Goal: Task Accomplishment & Management: Manage account settings

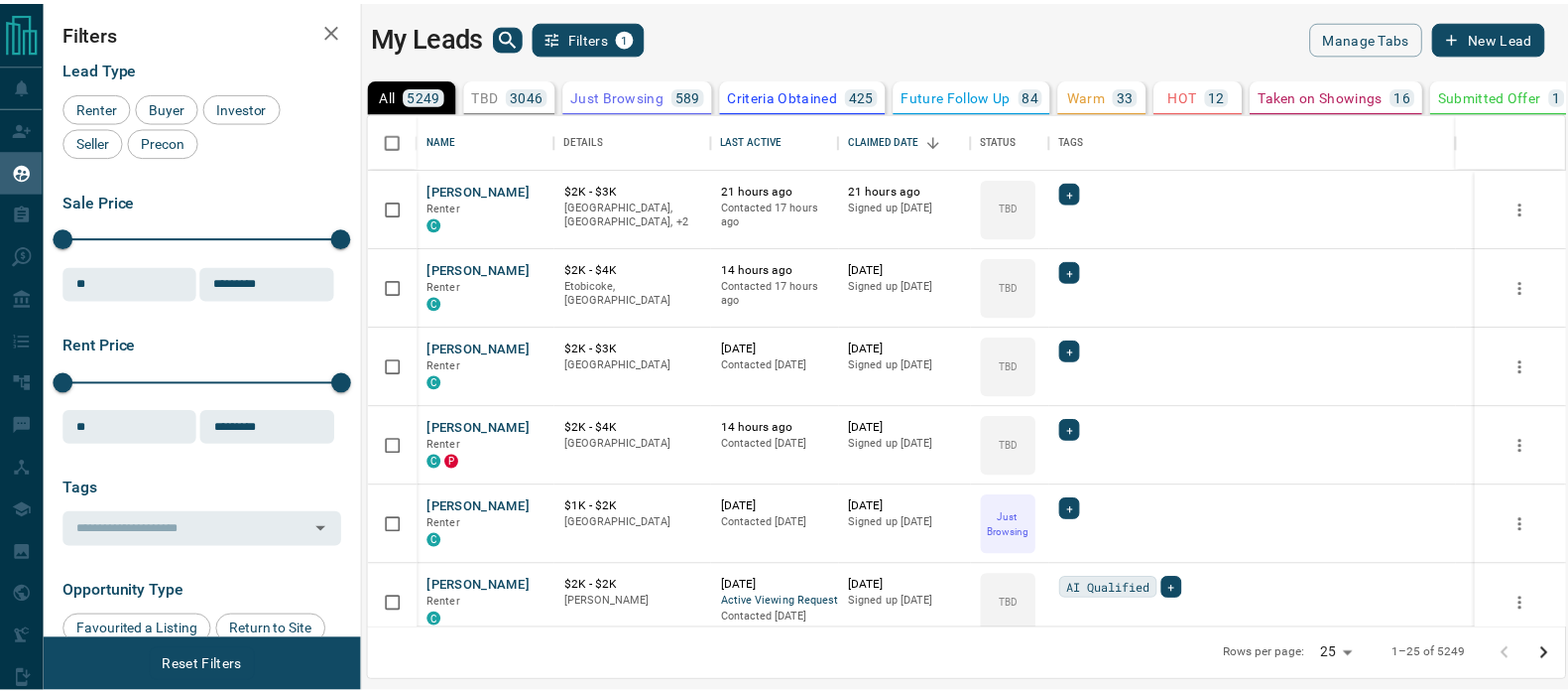
scroll to position [20, 20]
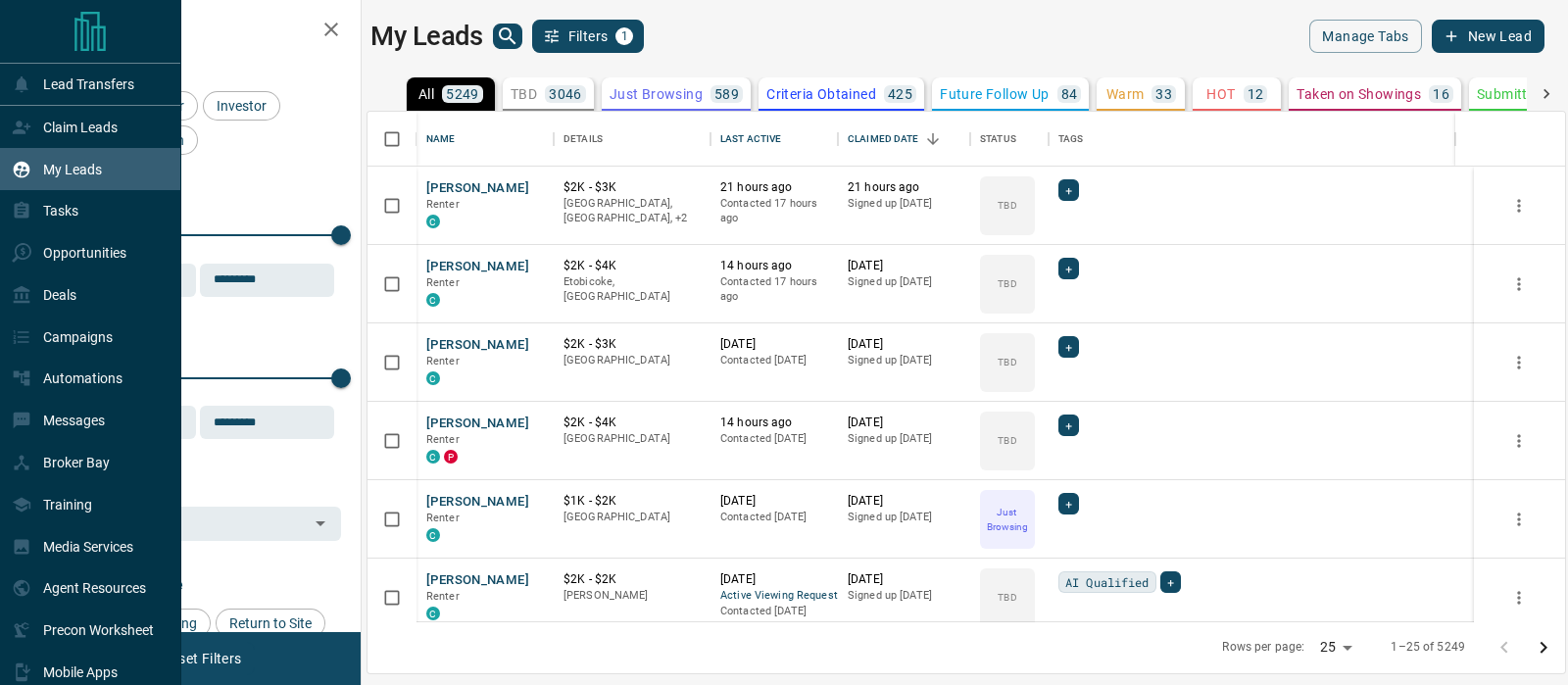
click at [73, 155] on div "My Leads" at bounding box center [57, 169] width 90 height 32
click at [103, 122] on p "Claim Leads" at bounding box center [80, 127] width 75 height 16
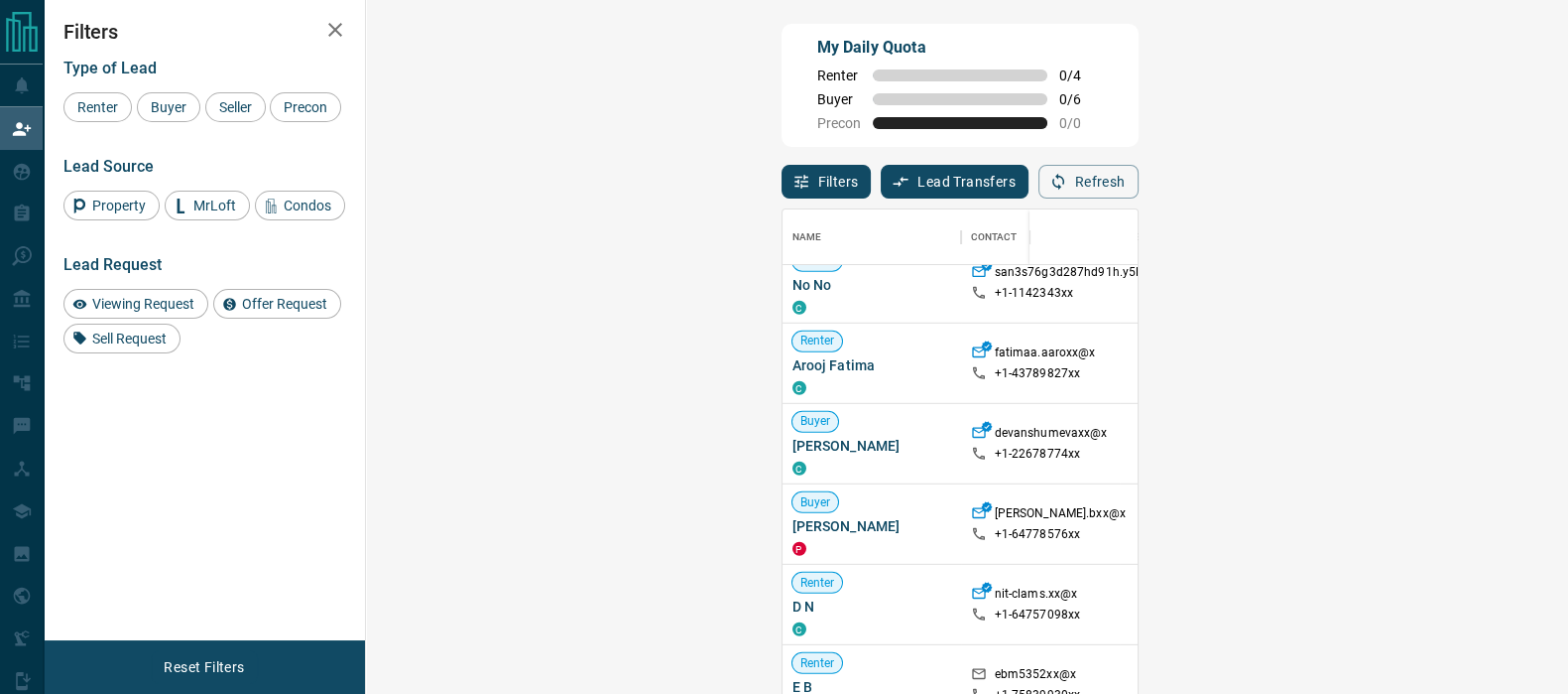
scroll to position [6868, 0]
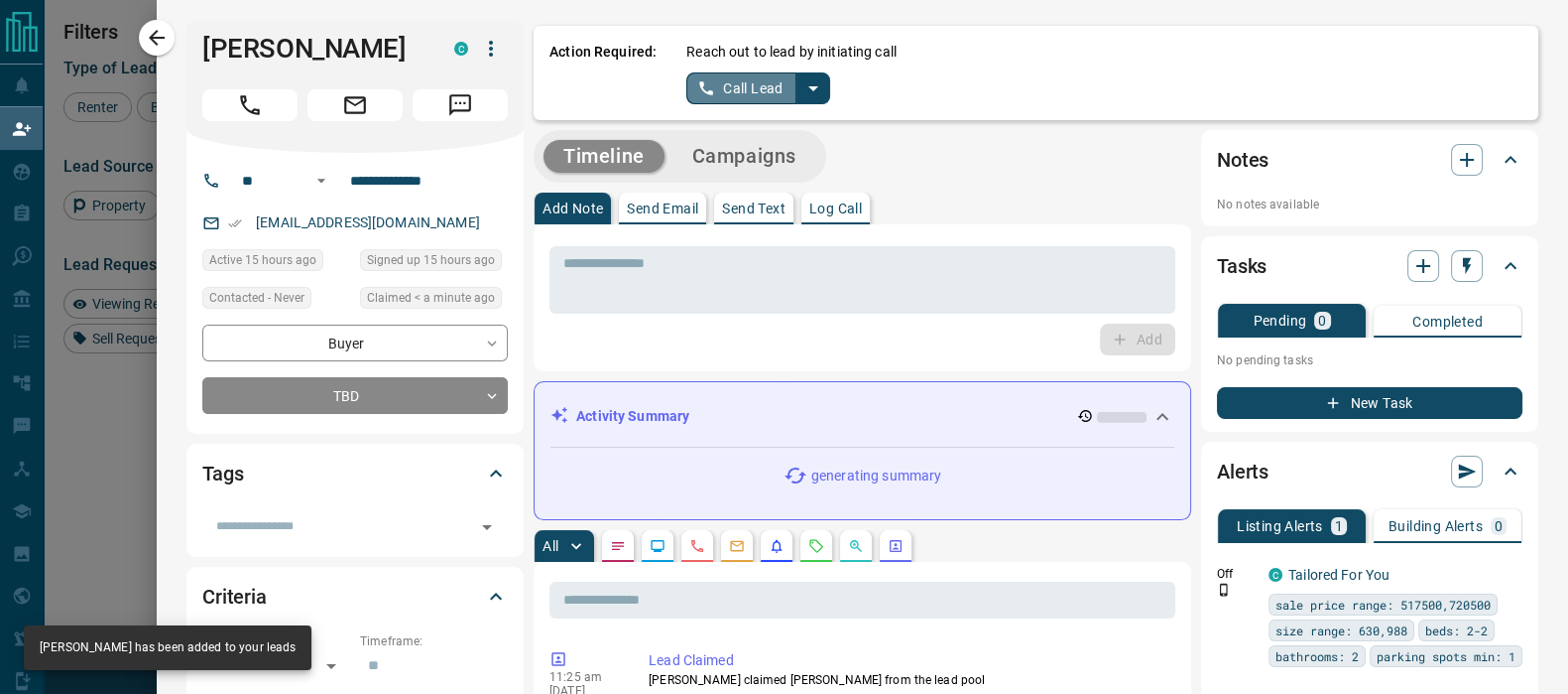
click at [720, 91] on button "Call Lead" at bounding box center [741, 88] width 110 height 32
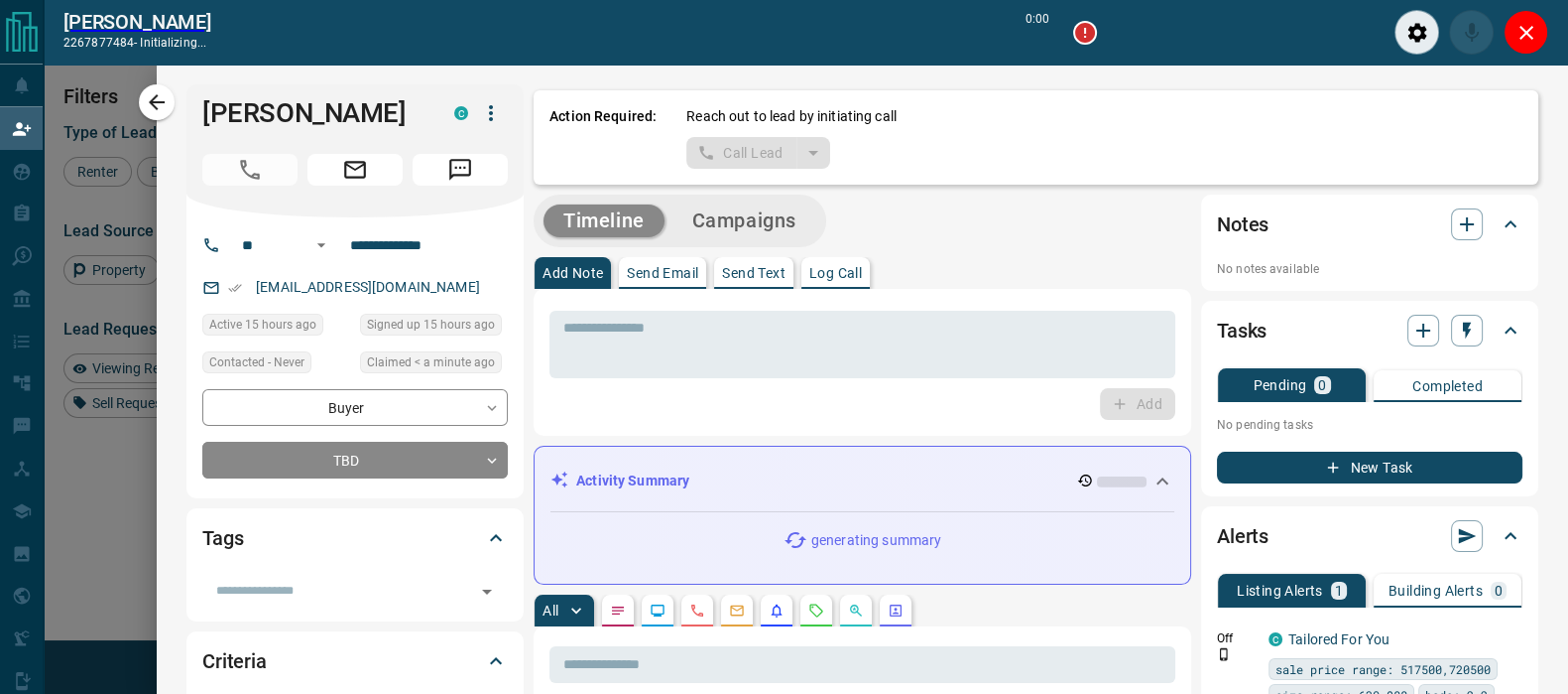
scroll to position [455, 1140]
click at [1547, 32] on div "[PERSON_NAME] 2267877484 - ready 0:00 Input Device ​ ​ Output Device ​ ​" at bounding box center [806, 32] width 1524 height 65
click at [1537, 33] on icon "Close" at bounding box center [1526, 33] width 24 height 24
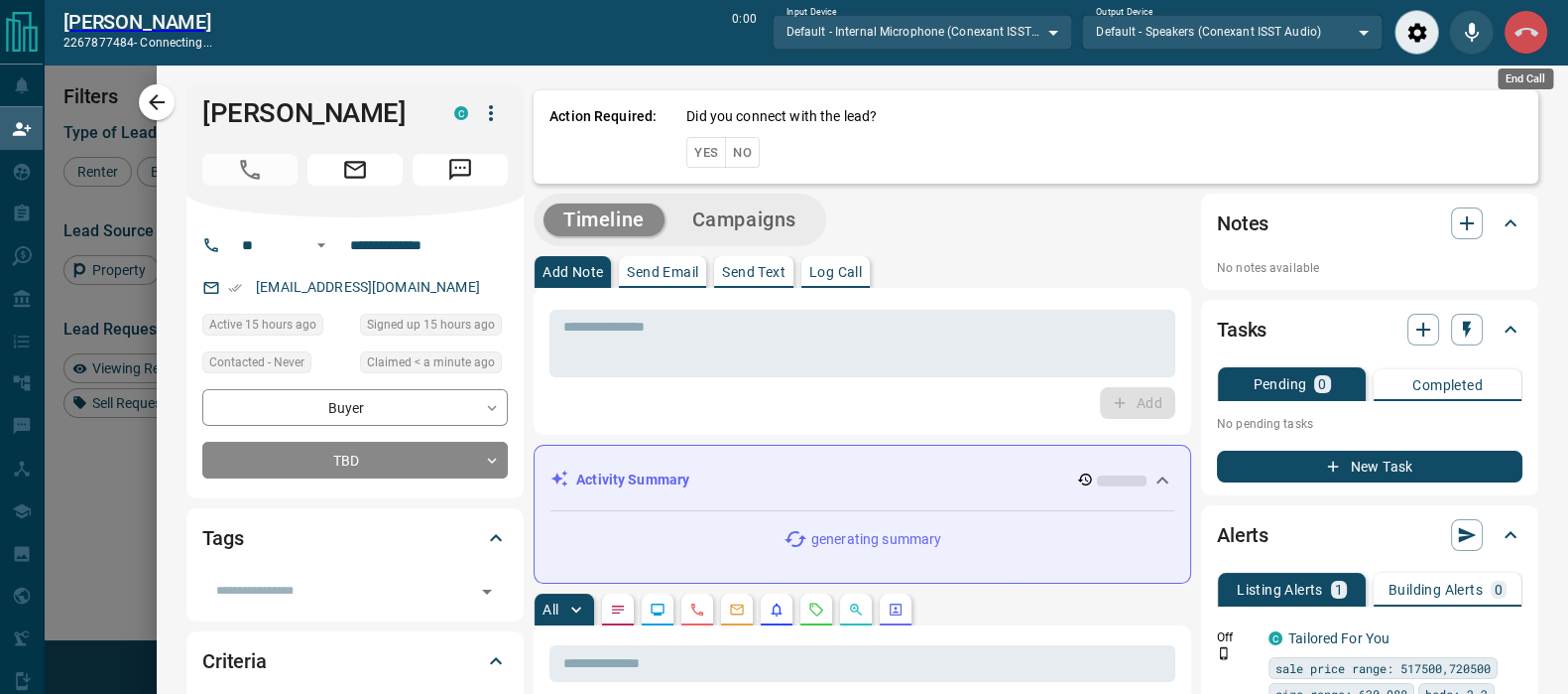
click at [1531, 43] on icon "End Call" at bounding box center [1526, 33] width 24 height 24
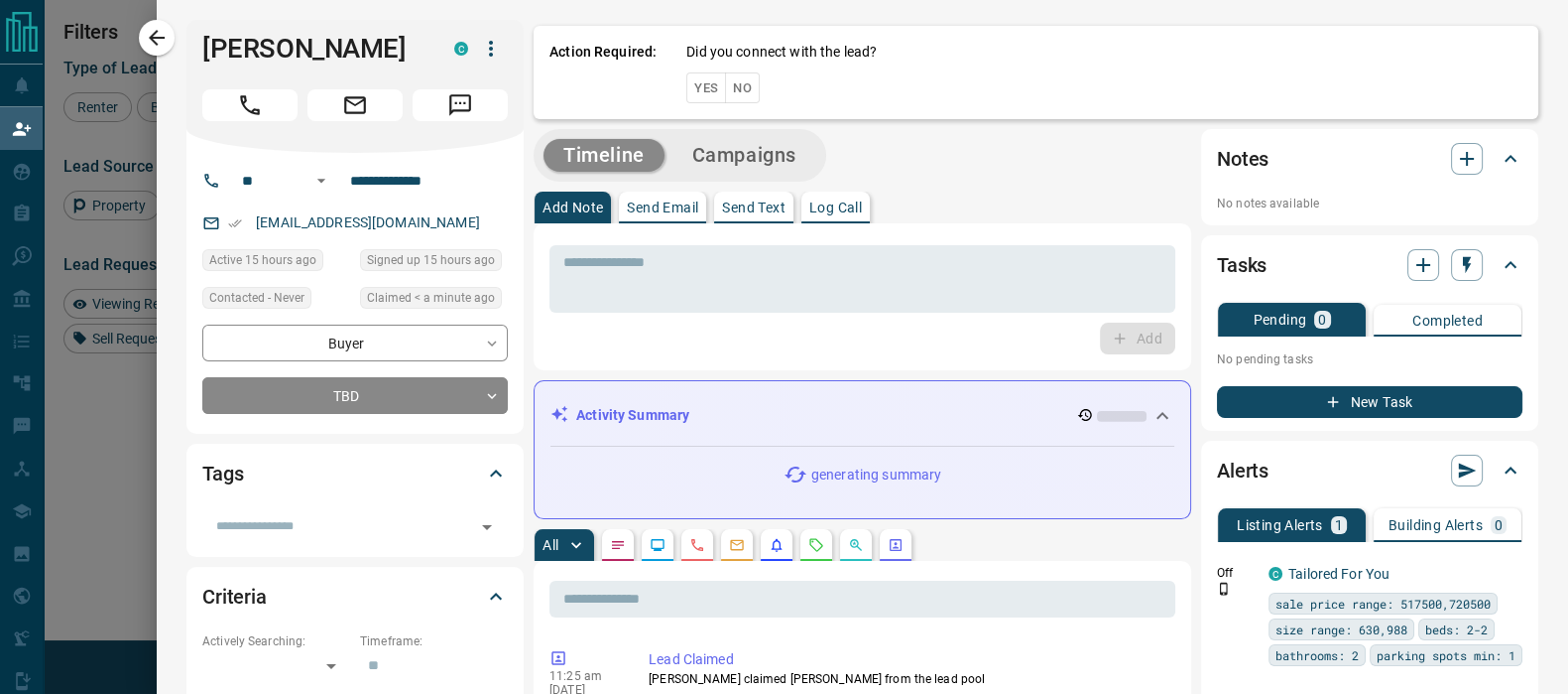
scroll to position [504, 1140]
click at [687, 94] on button "Yes" at bounding box center [707, 87] width 40 height 31
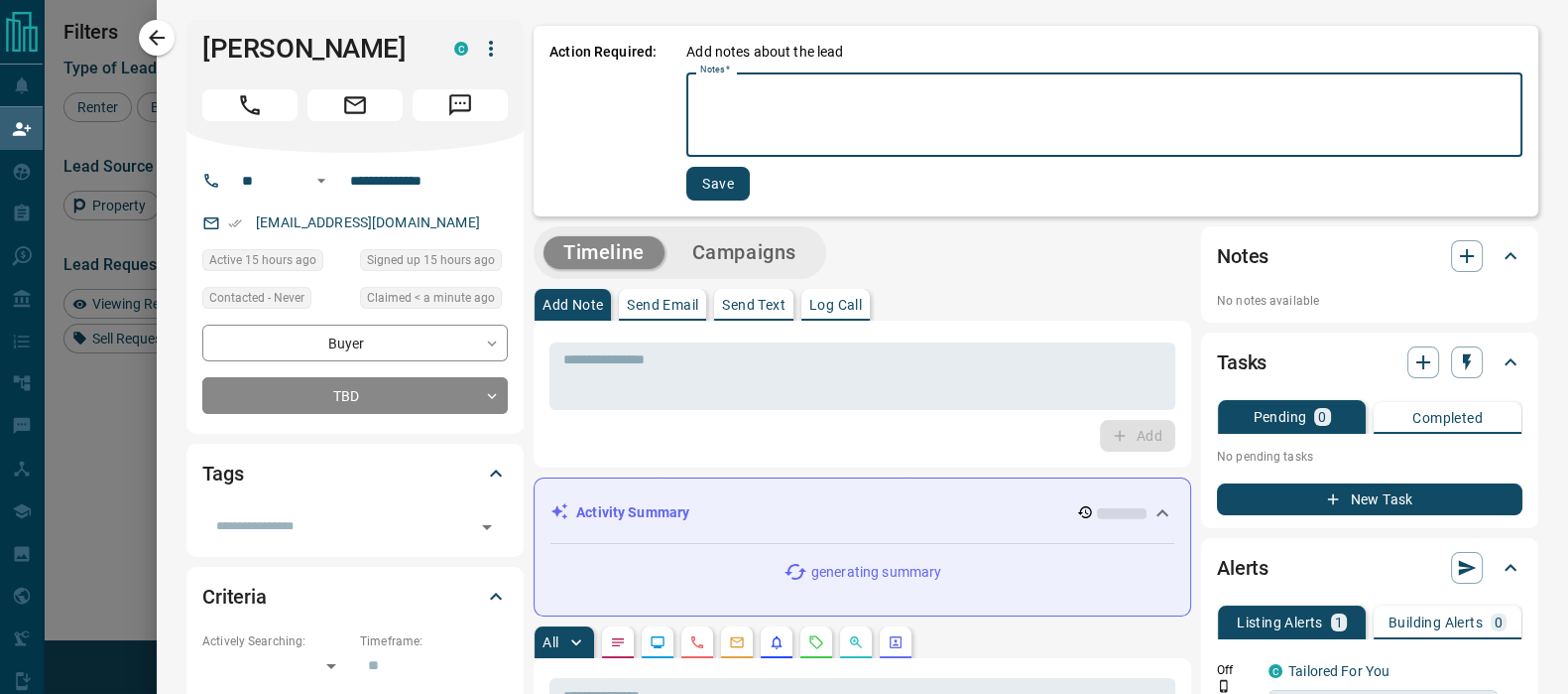
click at [741, 125] on textarea "Notes   *" at bounding box center [1105, 115] width 809 height 68
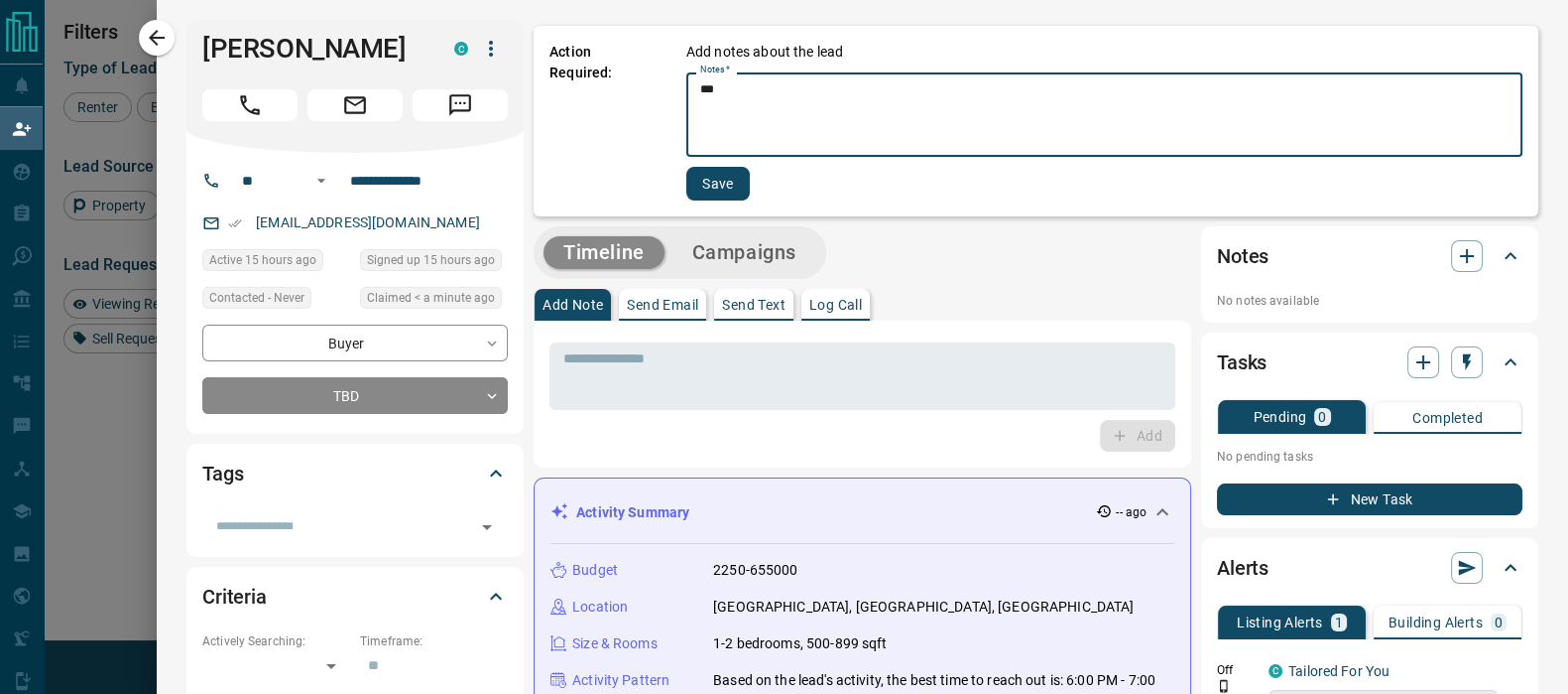
type textarea "***"
click at [697, 184] on button "Save" at bounding box center [719, 184] width 64 height 34
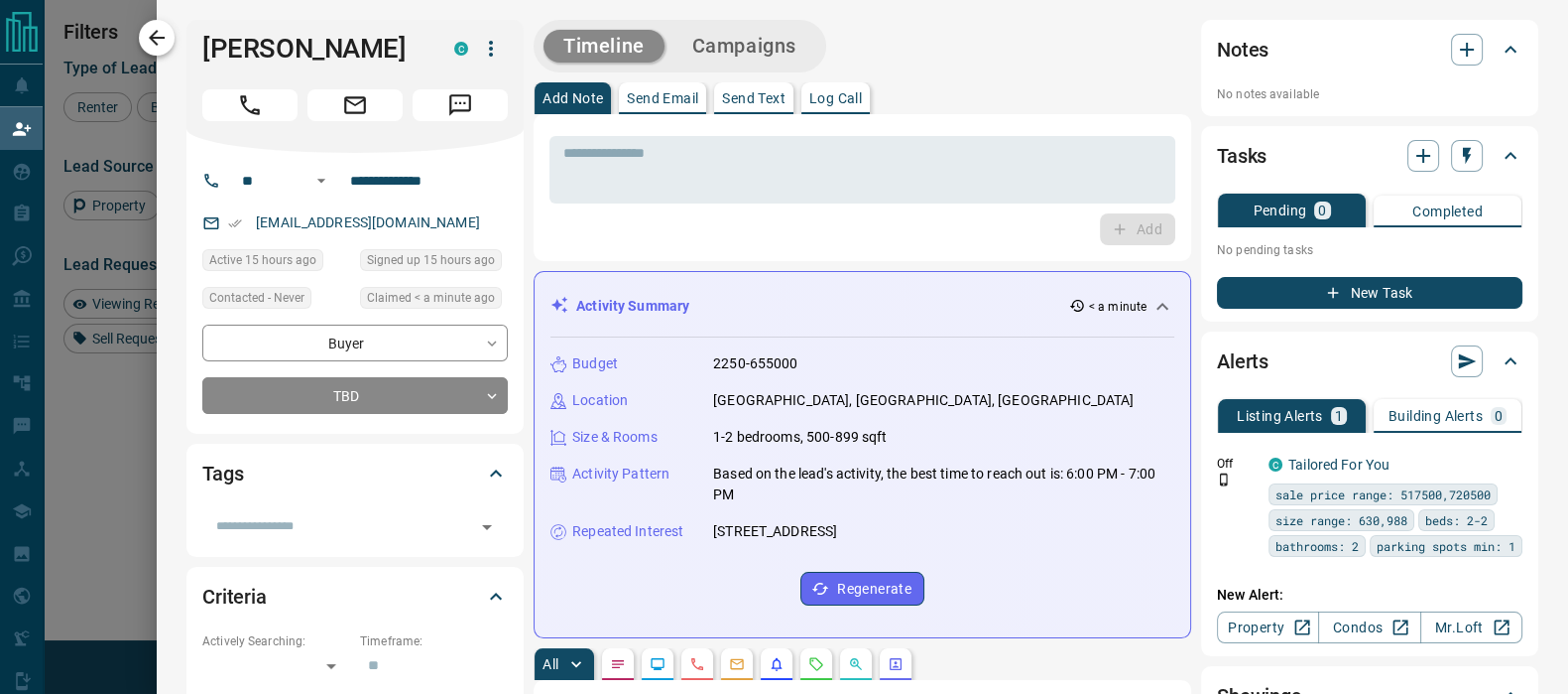
click at [153, 47] on icon "button" at bounding box center [157, 38] width 24 height 24
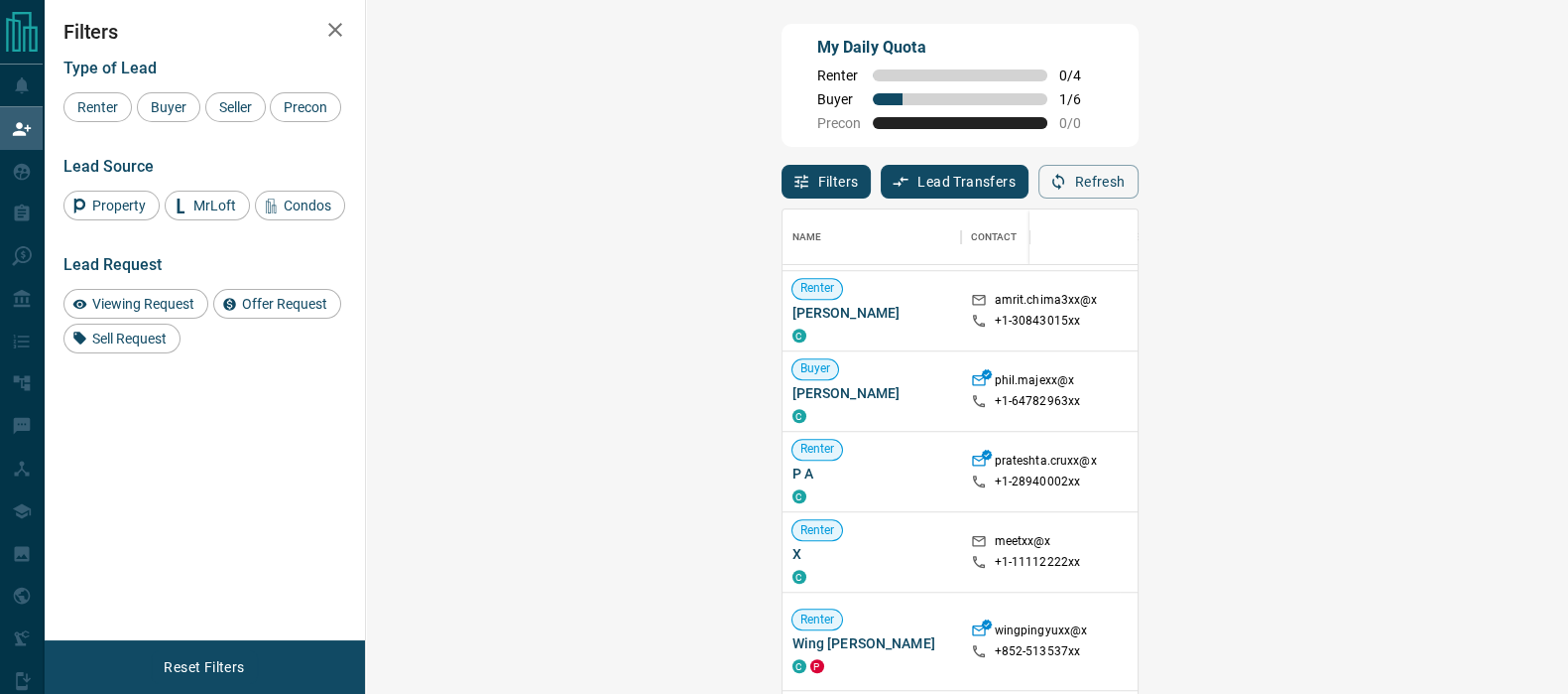
scroll to position [9273, 0]
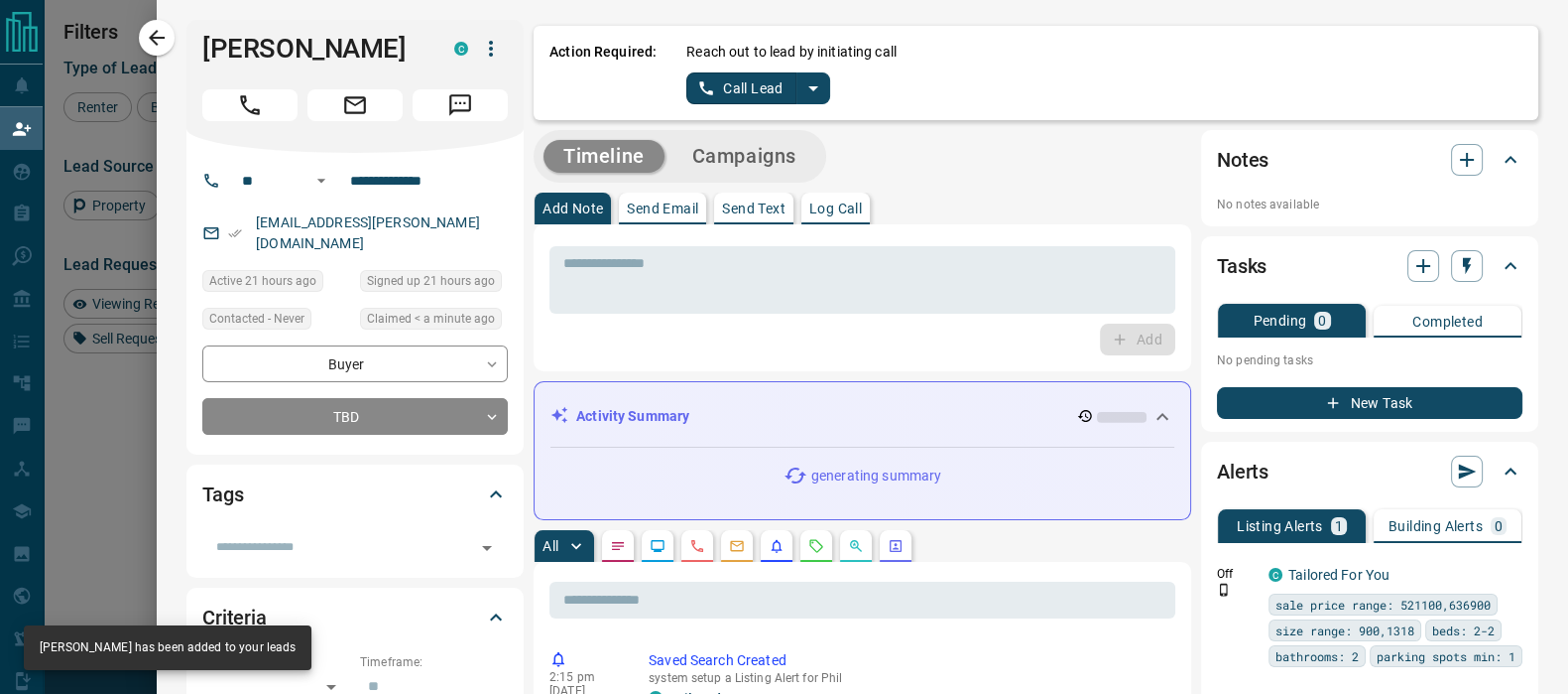
click at [732, 86] on button "Call Lead" at bounding box center [741, 88] width 110 height 32
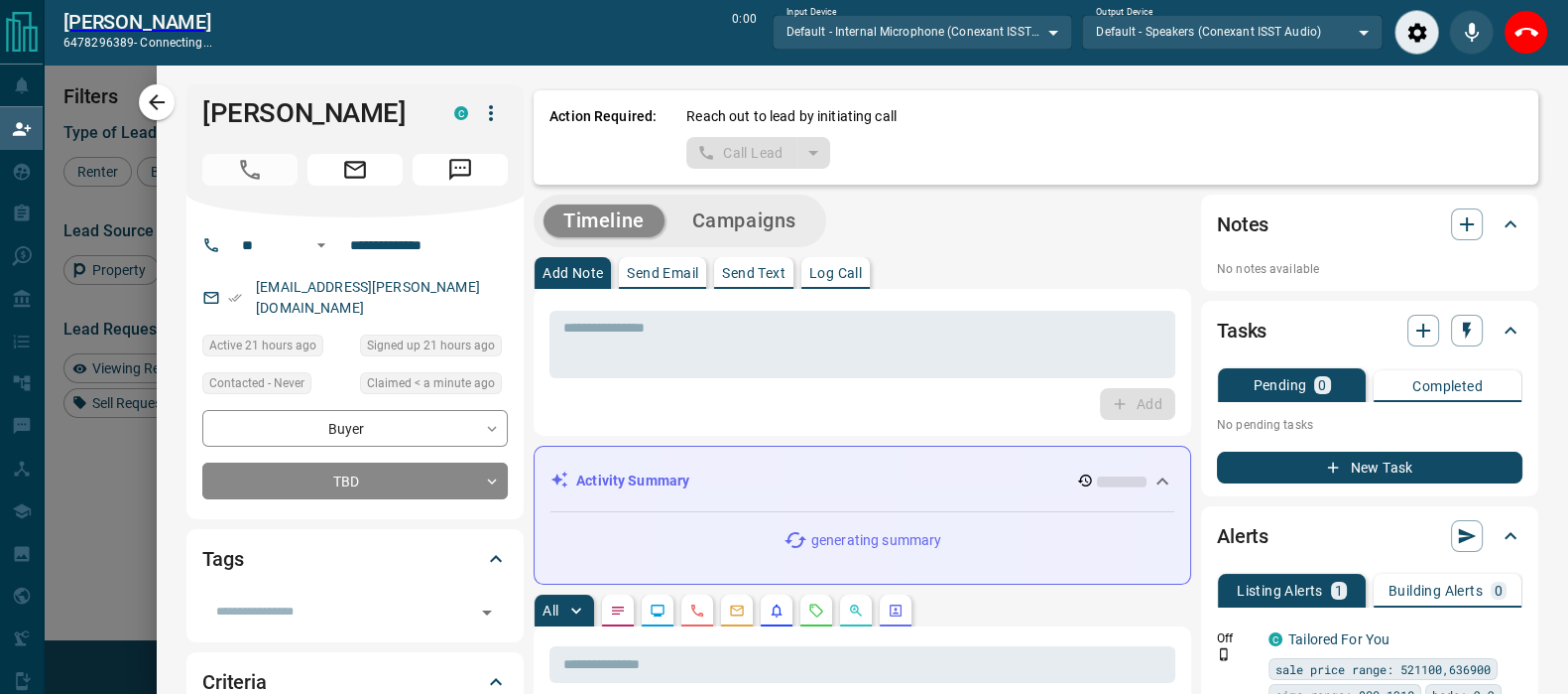
scroll to position [455, 1140]
click at [1508, 32] on button "End Call" at bounding box center [1525, 32] width 45 height 45
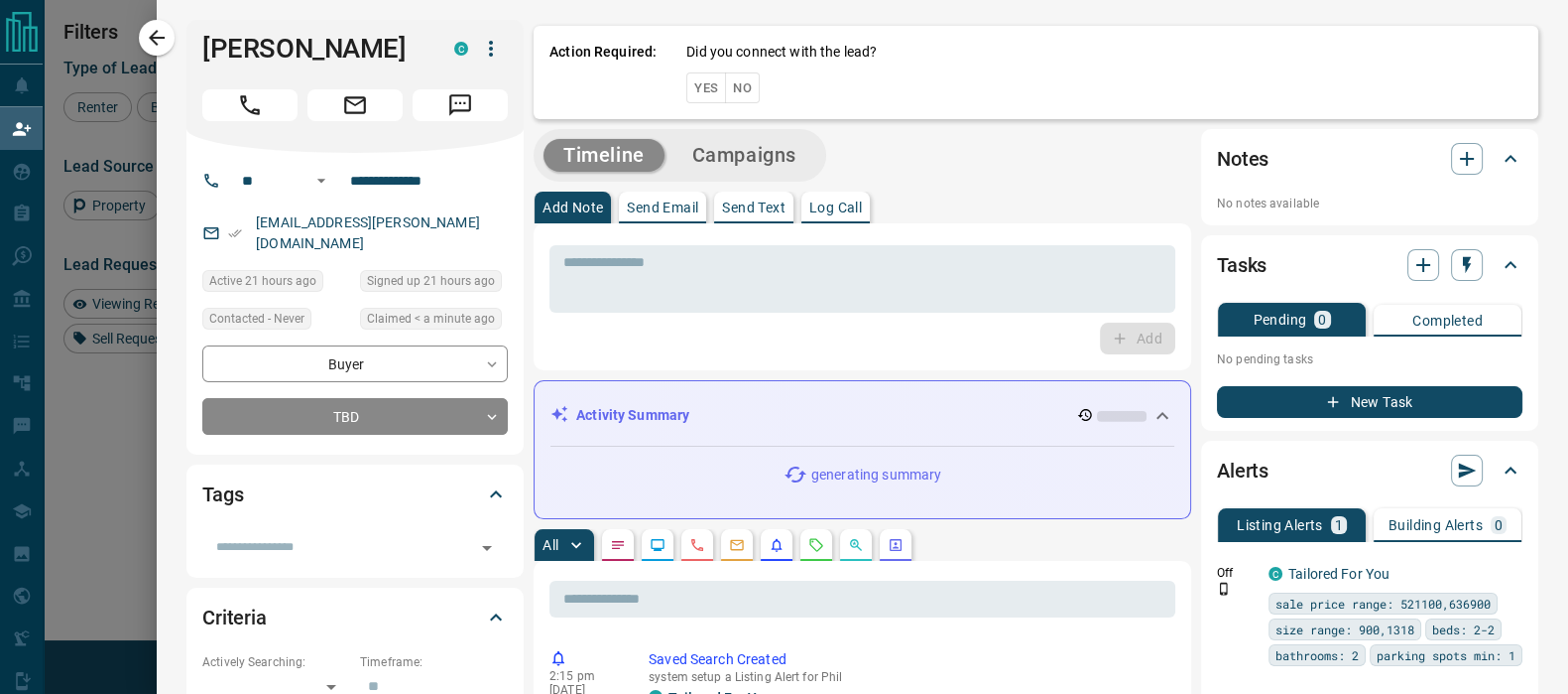
scroll to position [504, 1140]
click at [687, 91] on button "Yes" at bounding box center [707, 87] width 40 height 31
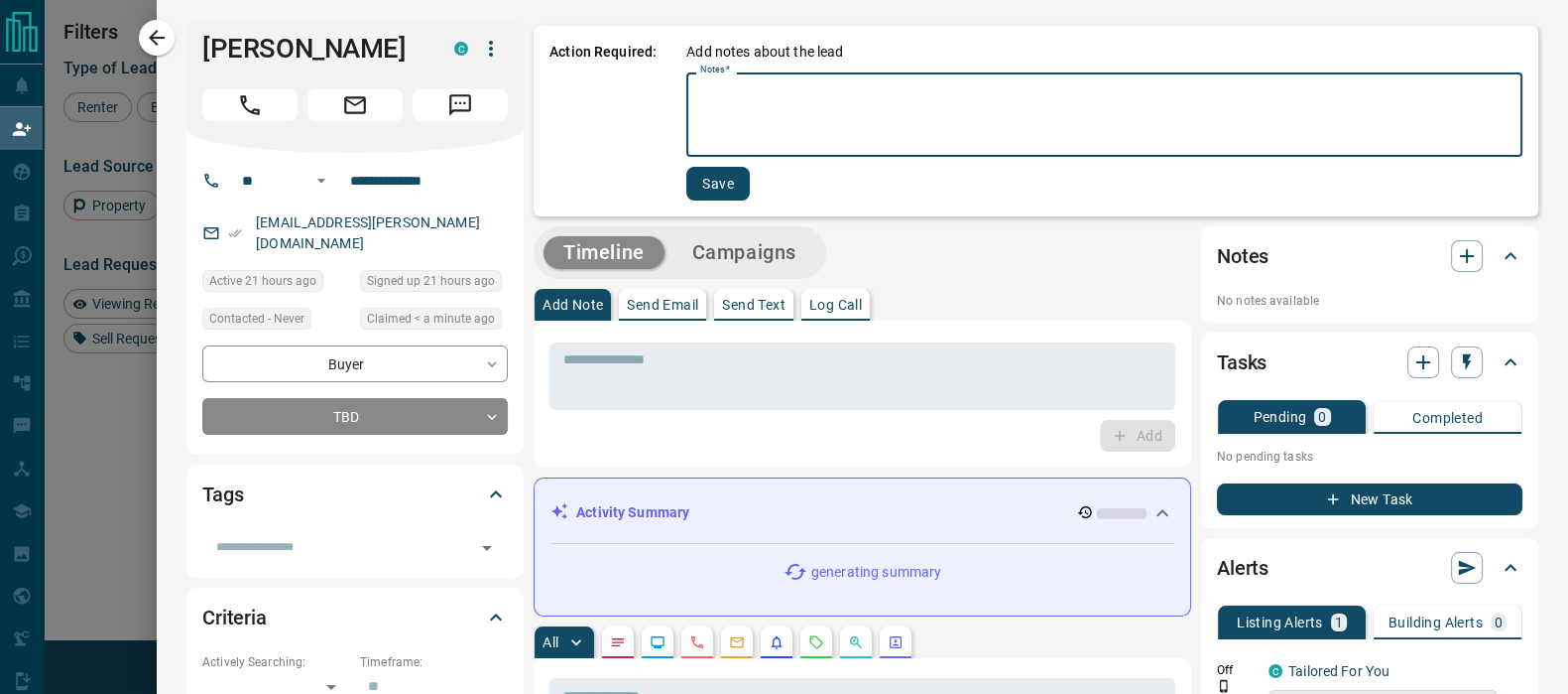
click at [723, 95] on textarea "Notes   *" at bounding box center [1105, 115] width 809 height 68
type textarea "***"
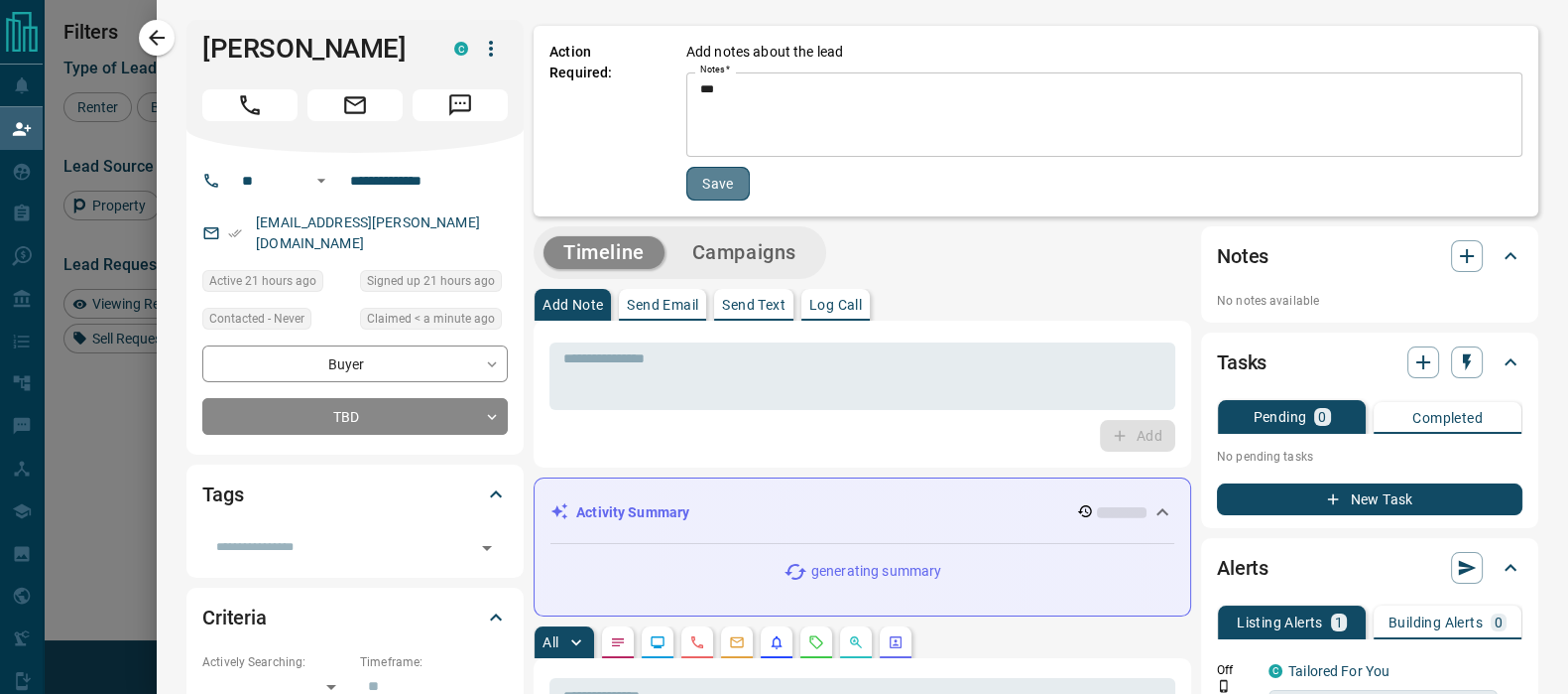
click at [693, 182] on button "Save" at bounding box center [719, 184] width 64 height 34
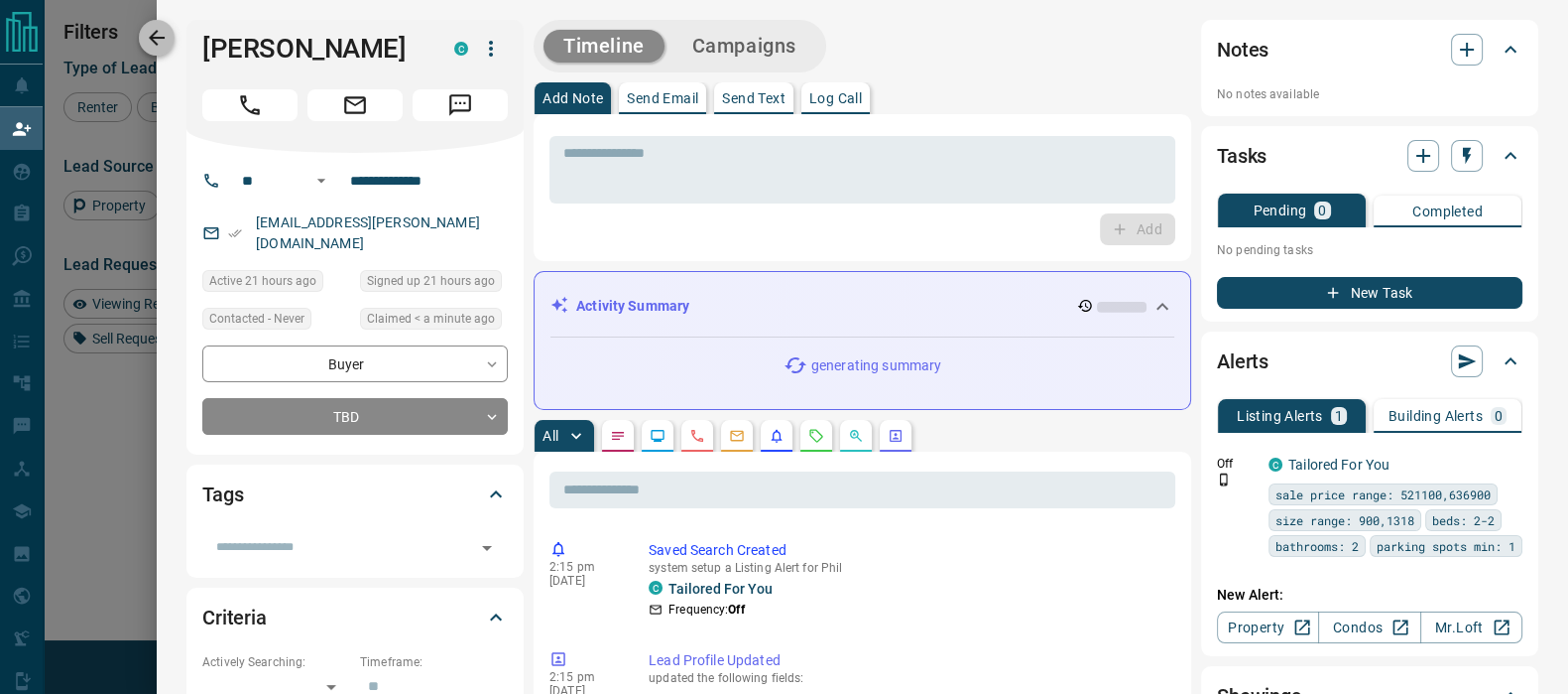
click at [169, 38] on icon "button" at bounding box center [157, 38] width 24 height 24
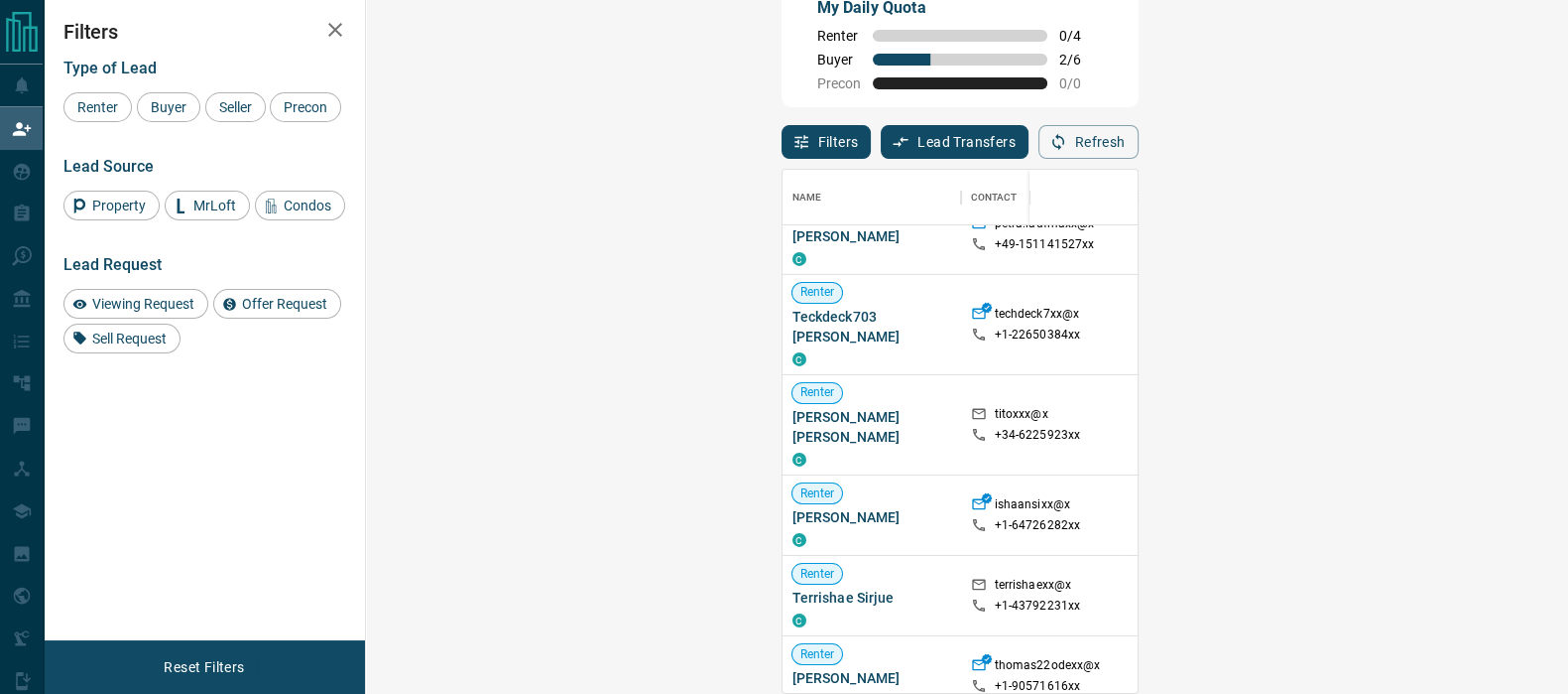
scroll to position [17062, 0]
